Goal: Transaction & Acquisition: Purchase product/service

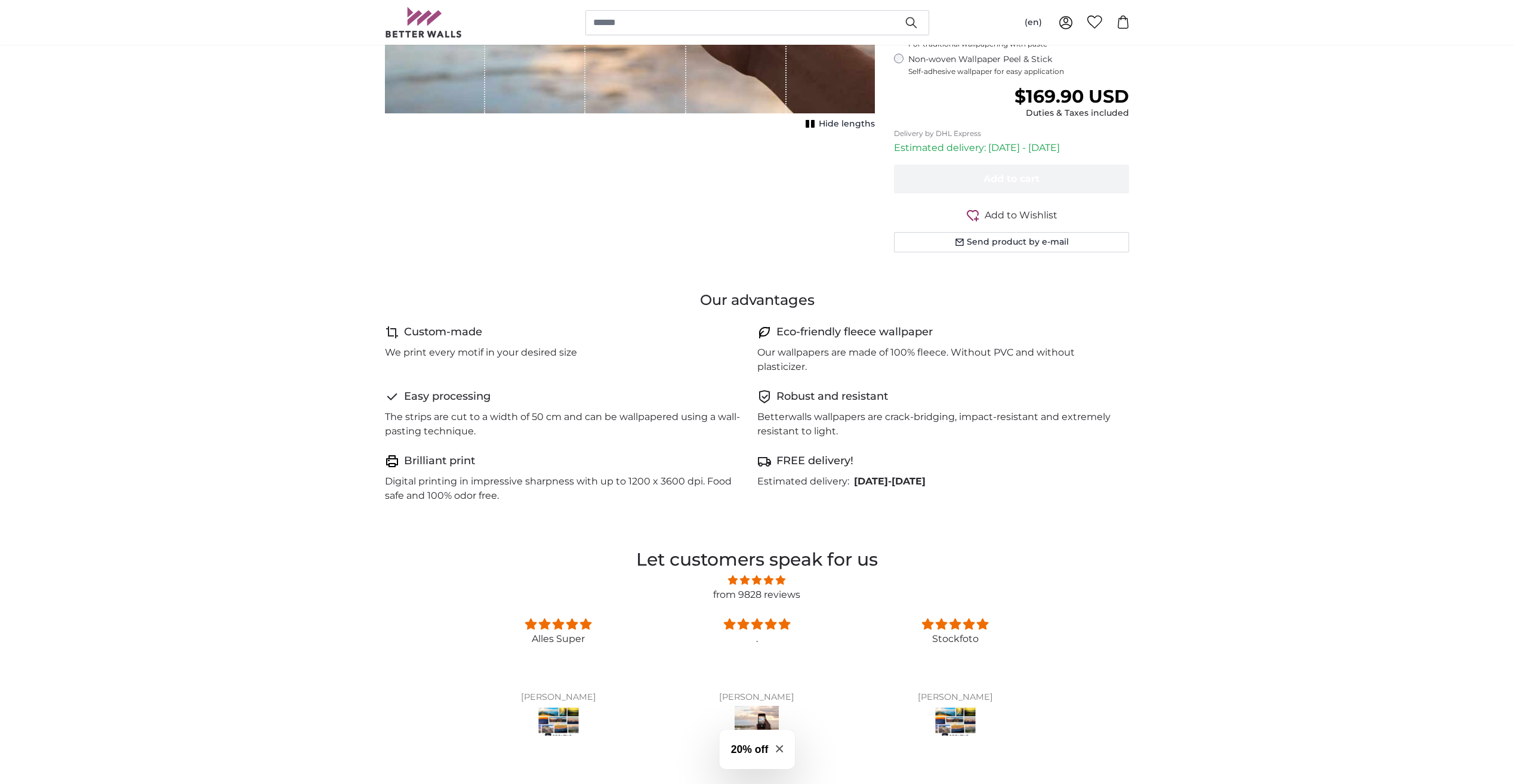
scroll to position [11, 0]
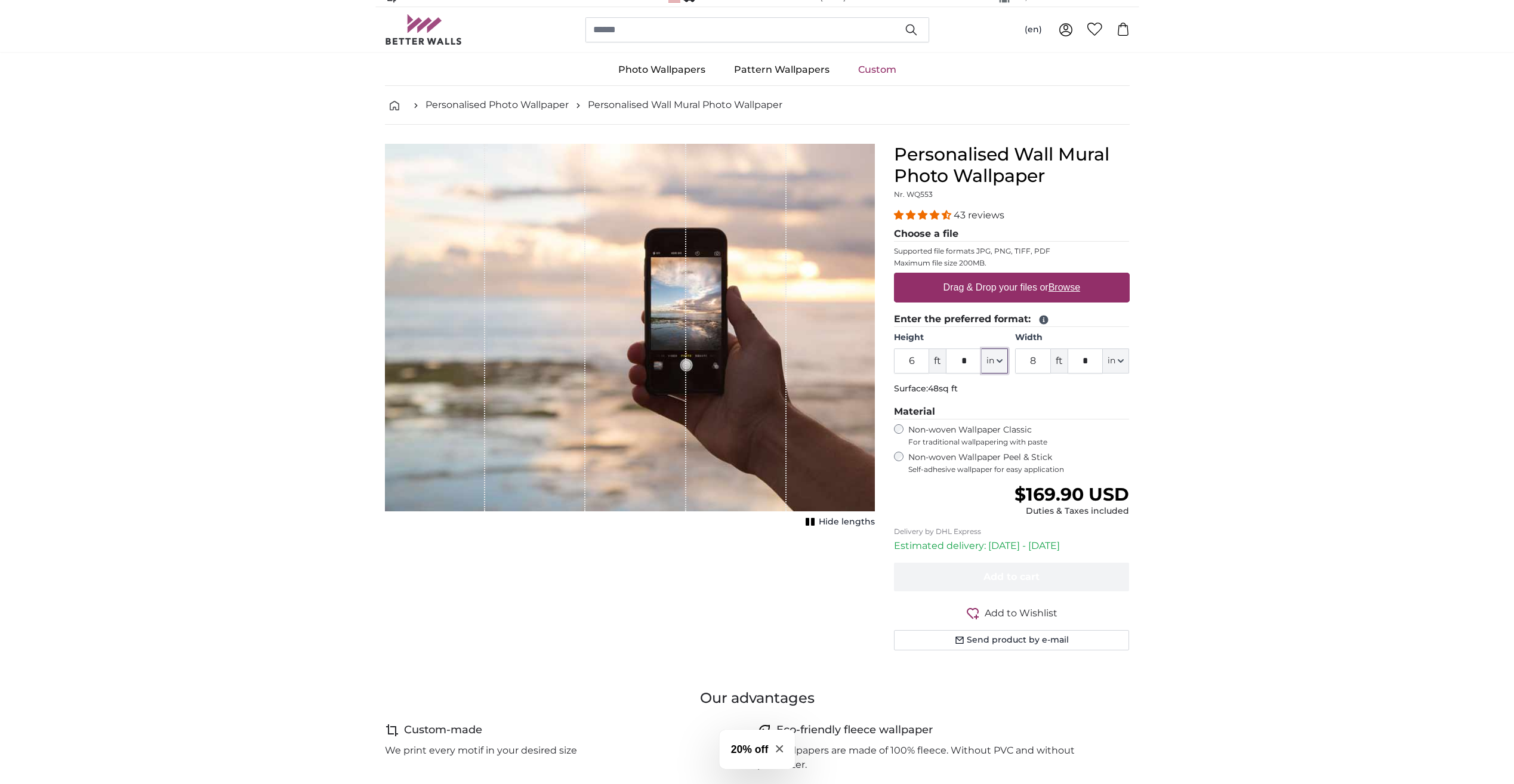
click at [998, 362] on icon "button" at bounding box center [1000, 361] width 6 height 6
click at [984, 398] on link "Centimeter (cm)" at bounding box center [995, 392] width 105 height 22
type input "182.9"
type input "243.9"
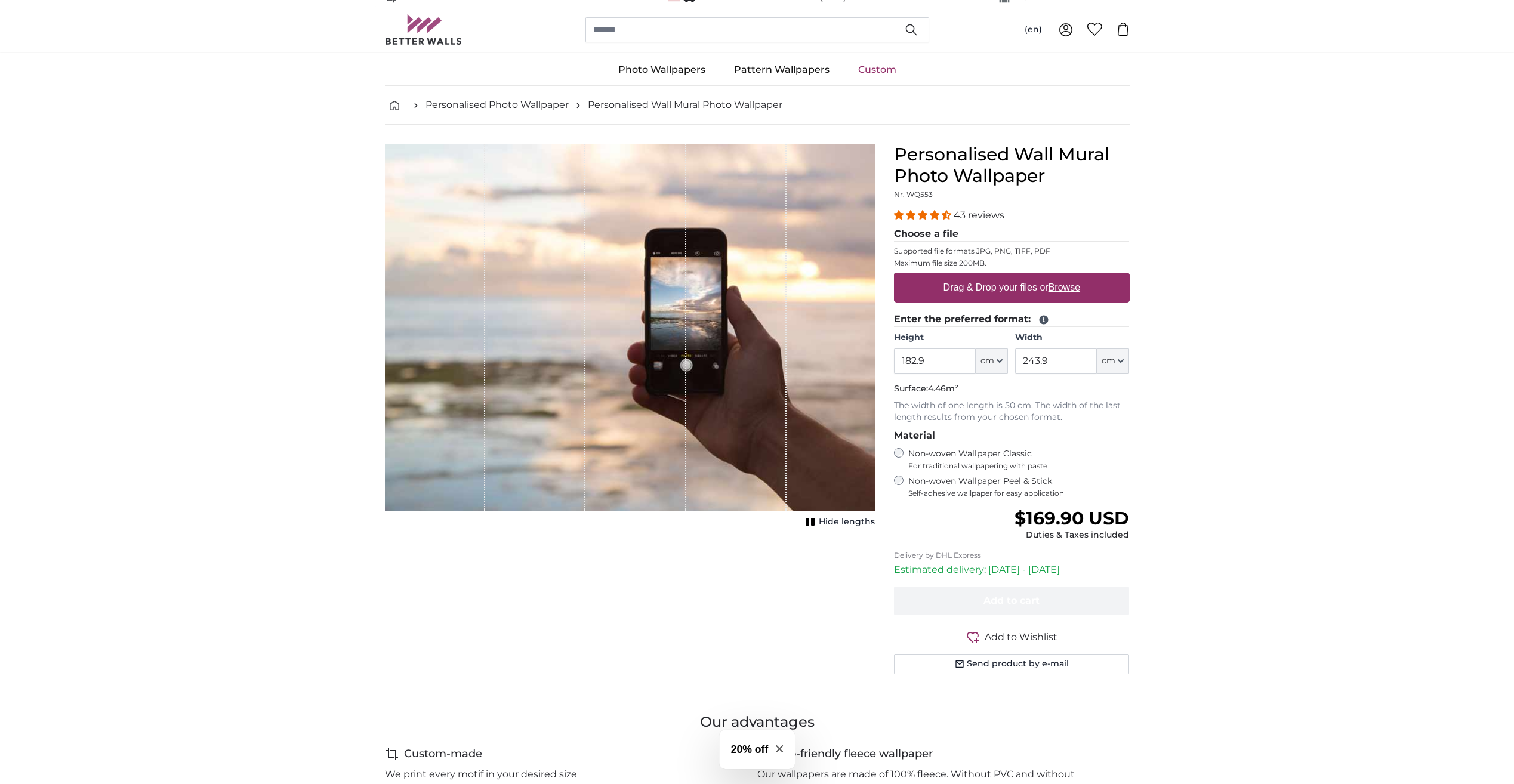
click at [954, 286] on label "Drag & Drop your files or Browse" at bounding box center [1010, 287] width 146 height 24
click at [954, 277] on input "Drag & Drop your files or Browse" at bounding box center [1011, 275] width 236 height 4
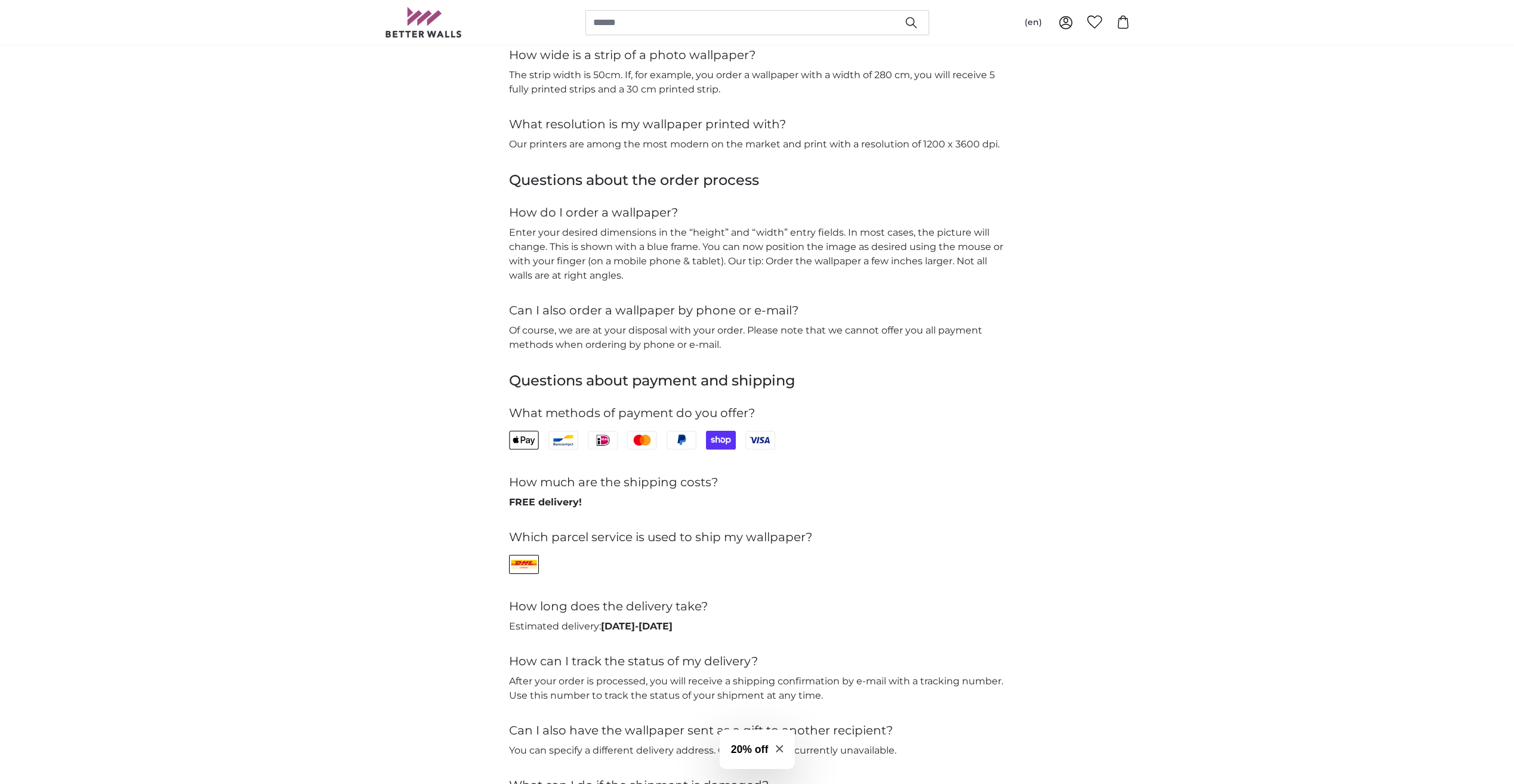
scroll to position [2527, 0]
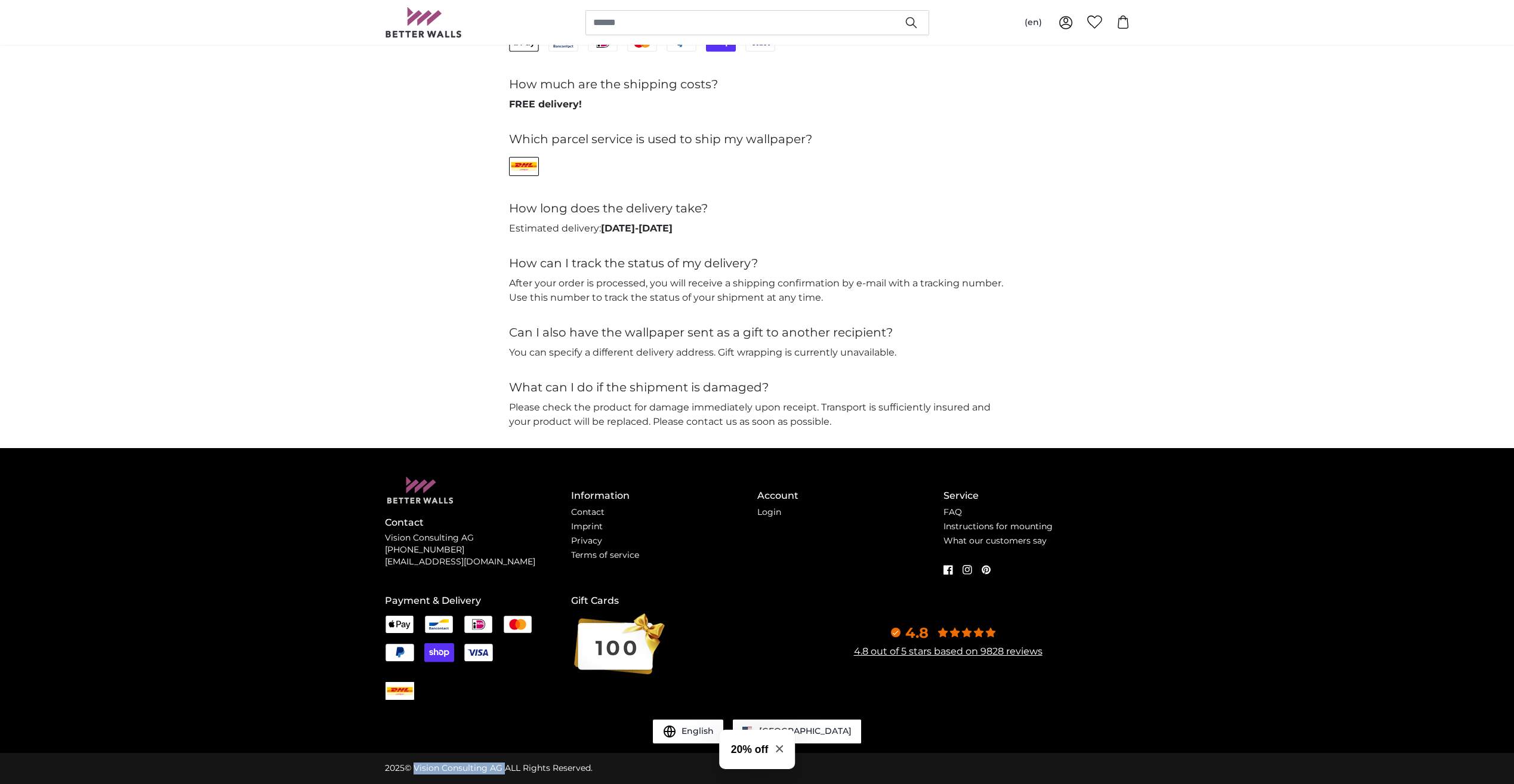
drag, startPoint x: 413, startPoint y: 766, endPoint x: 500, endPoint y: 771, distance: 87.1
click at [500, 771] on div "2025 © Vision Consulting AG ALL Rights Reserved." at bounding box center [488, 768] width 208 height 12
drag, startPoint x: 500, startPoint y: 771, endPoint x: 487, endPoint y: 765, distance: 14.3
copy div "Vision Consulting AG"
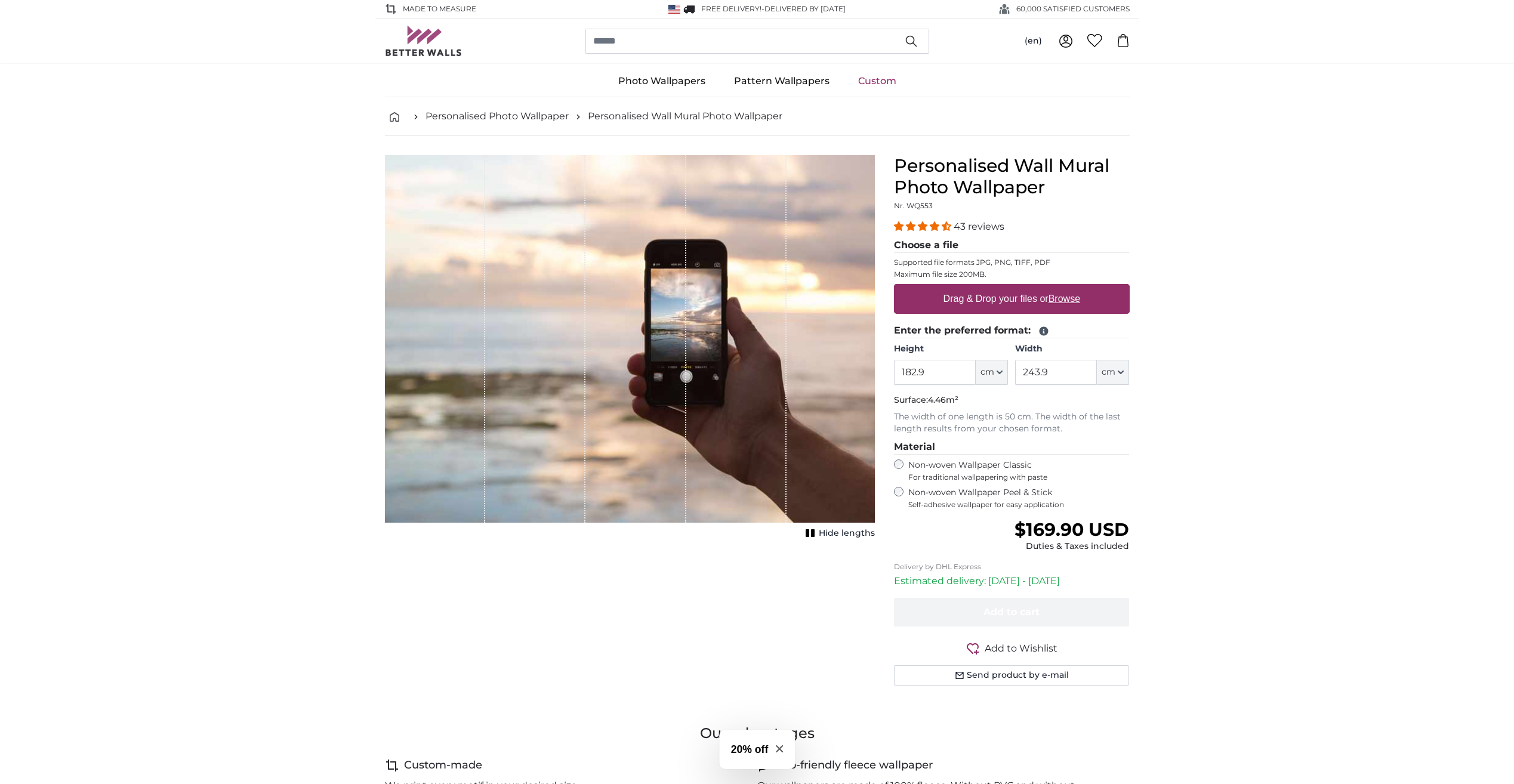
scroll to position [0, 0]
